Goal: Consume media (video, audio)

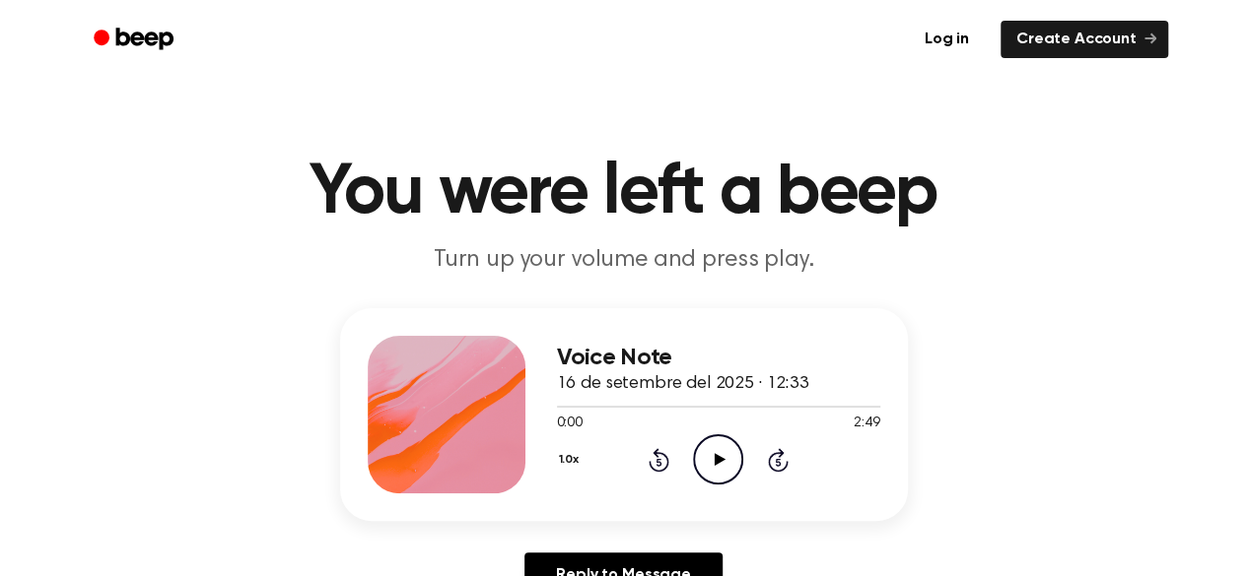
click at [719, 462] on icon at bounding box center [719, 459] width 11 height 13
click at [719, 462] on icon at bounding box center [717, 459] width 9 height 13
click at [705, 446] on icon "Play Audio" at bounding box center [718, 460] width 50 height 50
drag, startPoint x: 586, startPoint y: 411, endPoint x: 548, endPoint y: 413, distance: 38.5
click at [548, 413] on div "Voice Note 16 de setembre del 2025 · 12:33 0:21 2:49 Your browser does not supp…" at bounding box center [624, 414] width 568 height 213
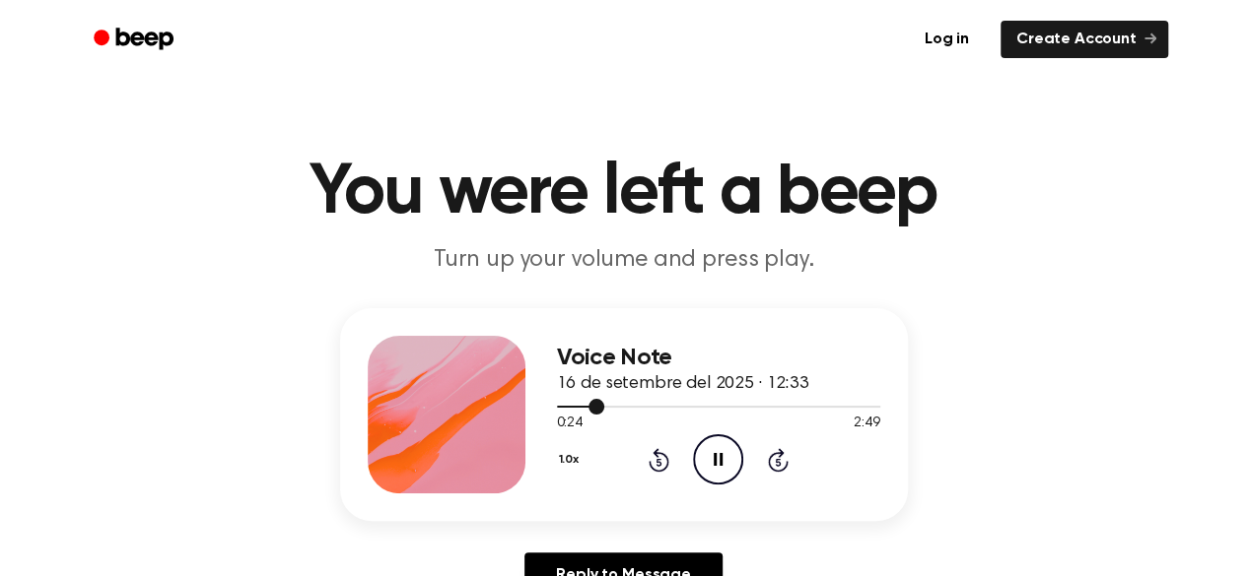
click at [597, 408] on span at bounding box center [596, 407] width 16 height 16
drag, startPoint x: 597, startPoint y: 408, endPoint x: 571, endPoint y: 407, distance: 26.6
click at [571, 407] on div at bounding box center [718, 406] width 323 height 16
click at [715, 456] on icon at bounding box center [717, 459] width 9 height 13
click at [562, 405] on div at bounding box center [718, 406] width 323 height 16
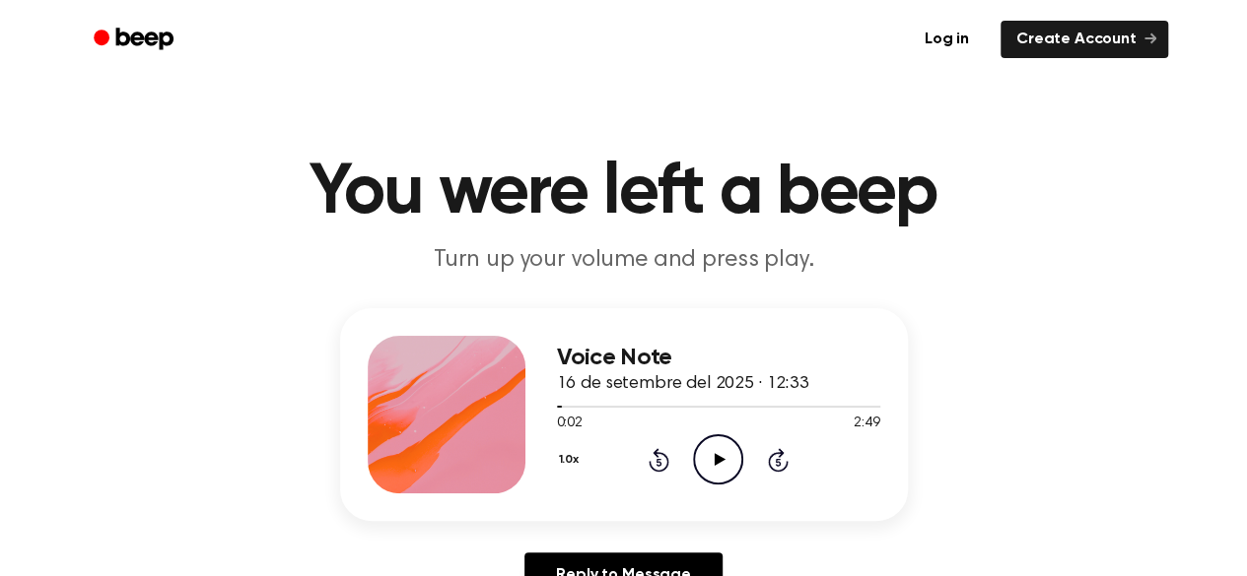
click at [729, 465] on icon "Play Audio" at bounding box center [718, 460] width 50 height 50
drag, startPoint x: 585, startPoint y: 407, endPoint x: 553, endPoint y: 410, distance: 32.7
click at [553, 410] on div "Voice Note 16 de setembre del 2025 · 12:33 0:21 2:49 Your browser does not supp…" at bounding box center [624, 414] width 568 height 213
click at [562, 404] on div at bounding box center [718, 406] width 323 height 16
